Goal: Task Accomplishment & Management: Manage account settings

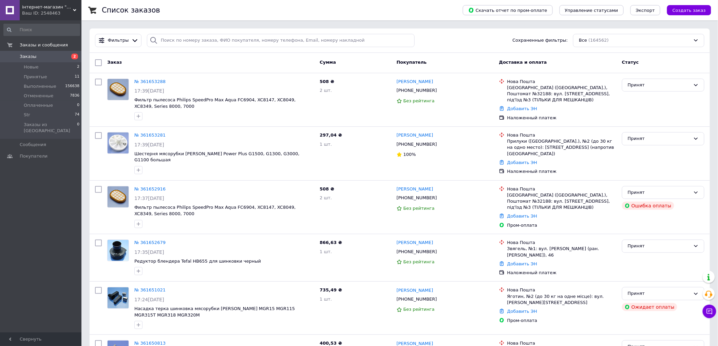
click at [23, 54] on span "Заказы" at bounding box center [28, 57] width 17 height 6
click at [30, 59] on span "Заказы" at bounding box center [28, 57] width 17 height 6
drag, startPoint x: 30, startPoint y: 59, endPoint x: 32, endPoint y: 44, distance: 14.4
click at [29, 59] on span "Заказы" at bounding box center [28, 57] width 17 height 6
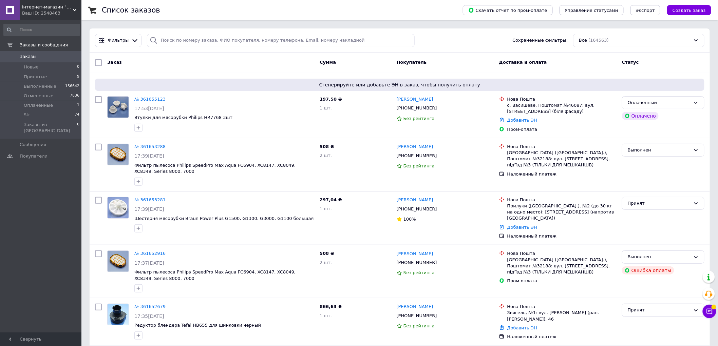
click at [28, 56] on span "Заказы" at bounding box center [28, 57] width 17 height 6
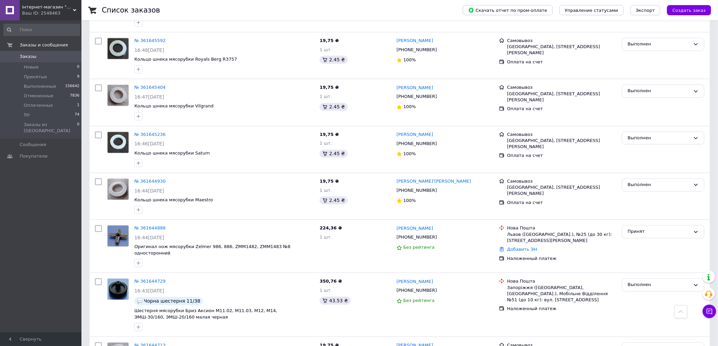
scroll to position [678, 0]
